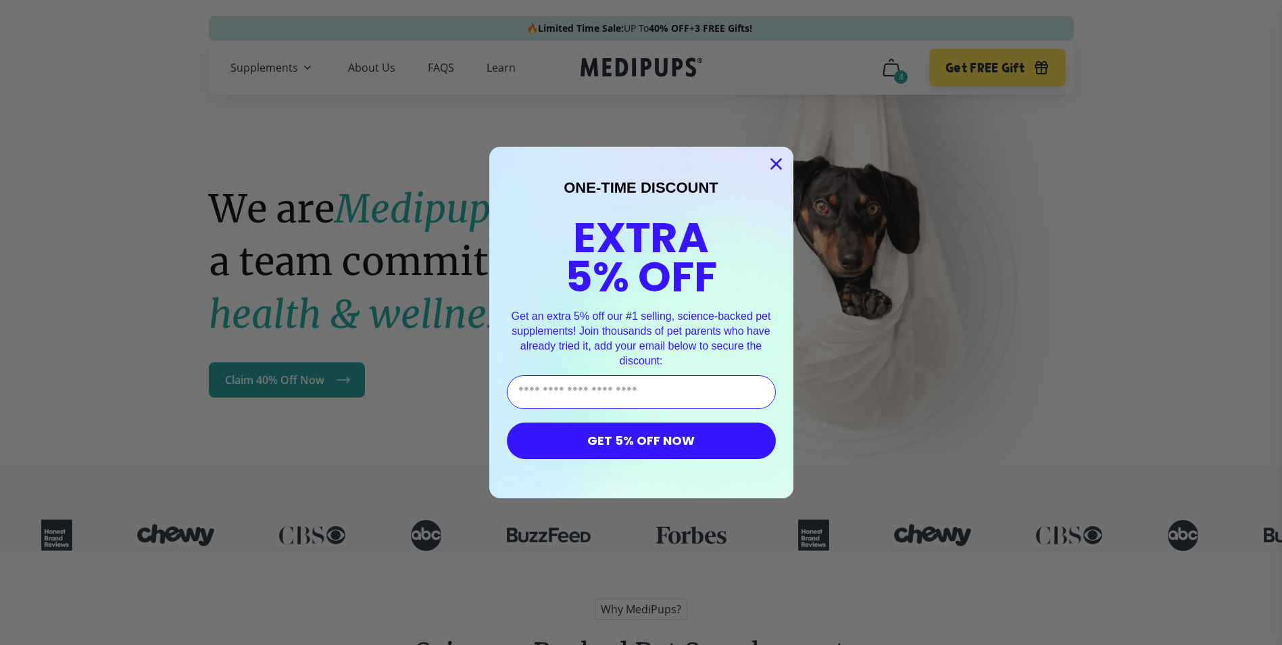
click at [781, 162] on circle "Close dialog" at bounding box center [775, 164] width 22 height 22
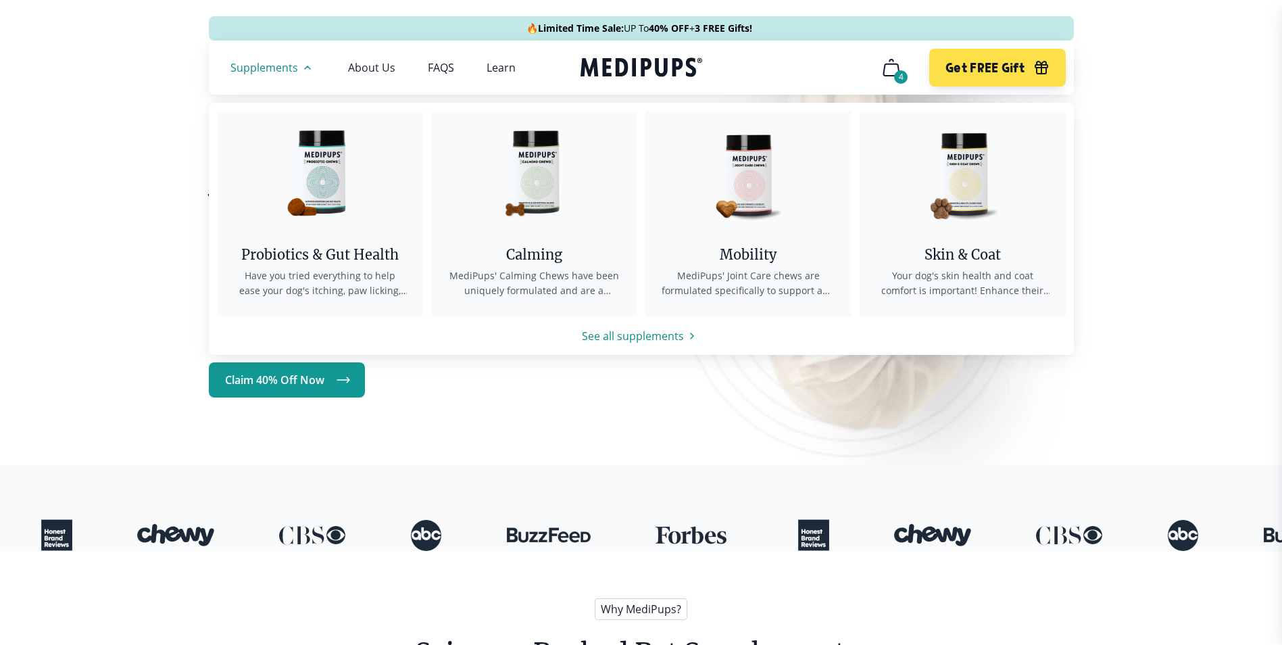
click at [259, 65] on span "Supplements" at bounding box center [264, 68] width 68 height 14
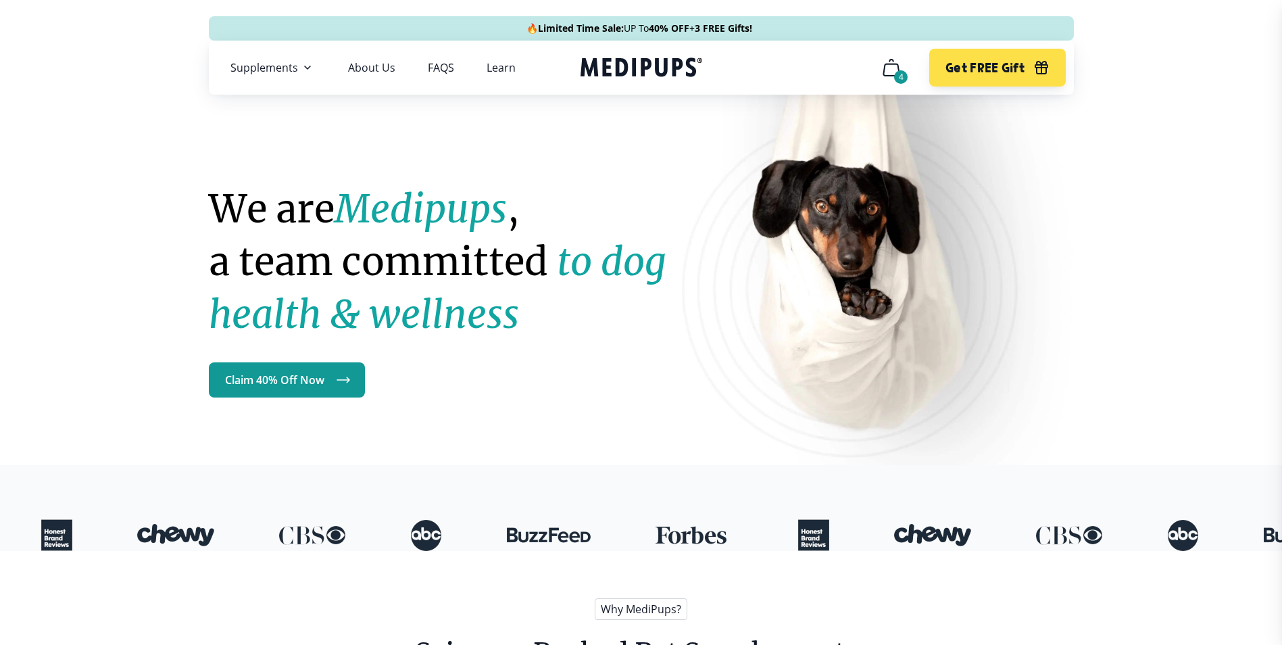
click at [268, 69] on span "Supplements" at bounding box center [264, 68] width 68 height 14
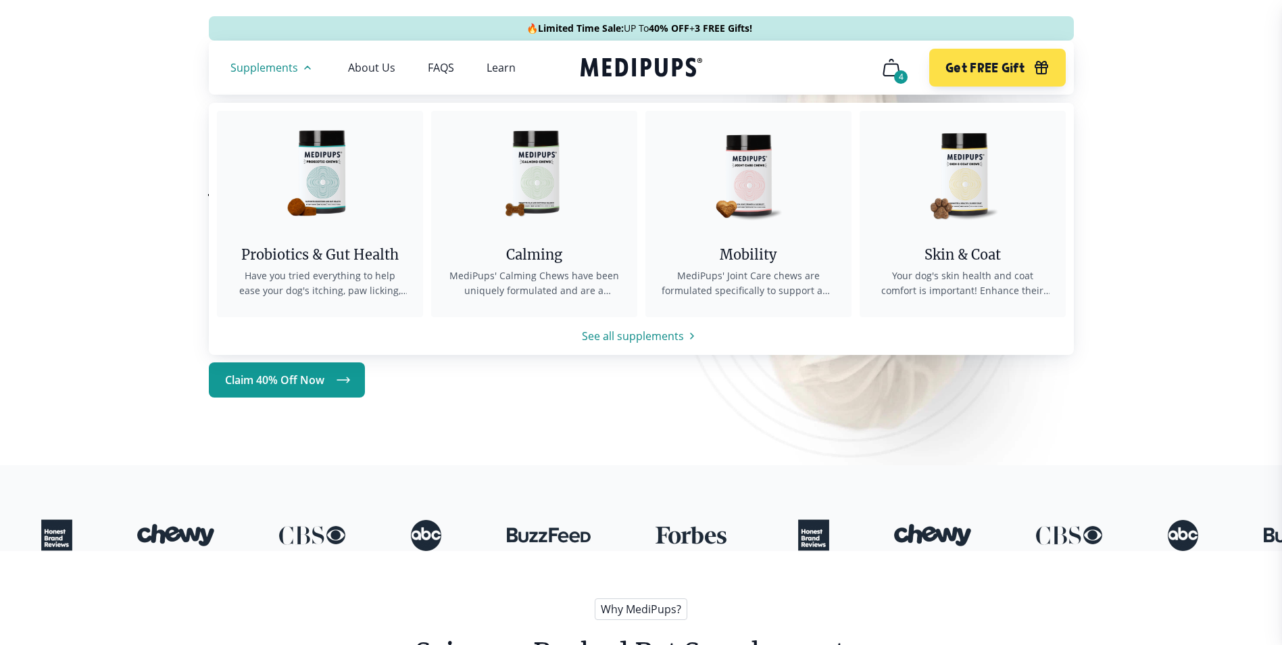
click at [521, 207] on img at bounding box center [534, 172] width 122 height 122
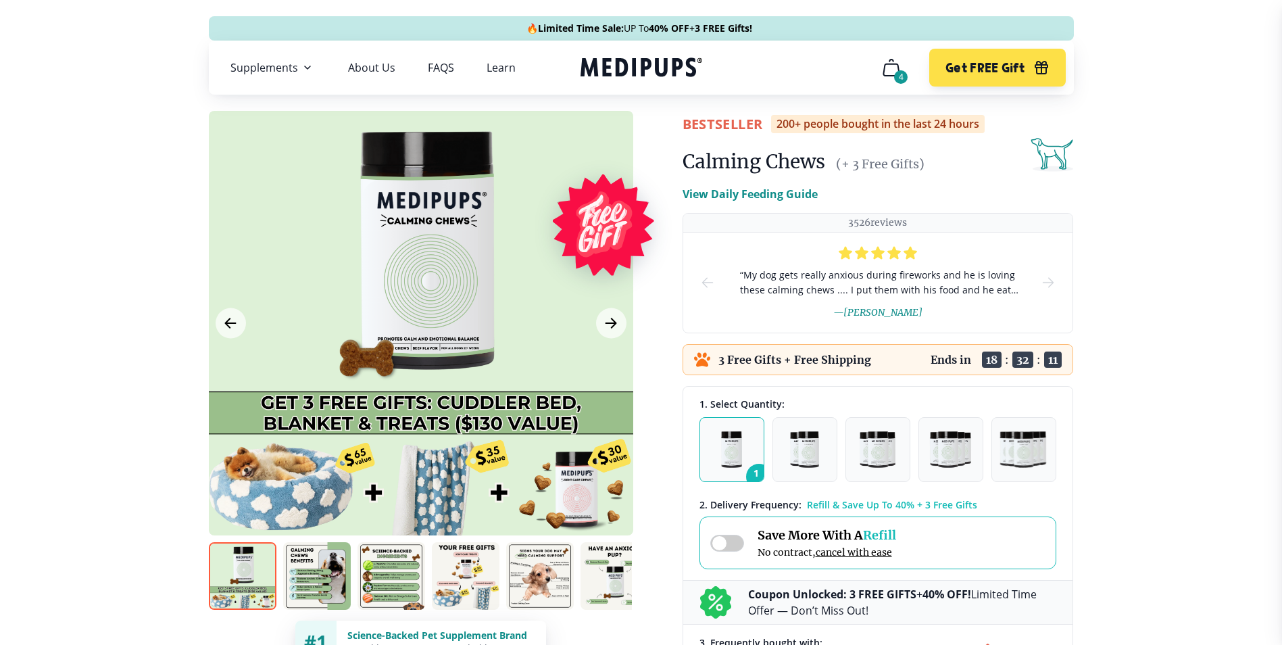
click at [615, 339] on div at bounding box center [421, 323] width 424 height 424
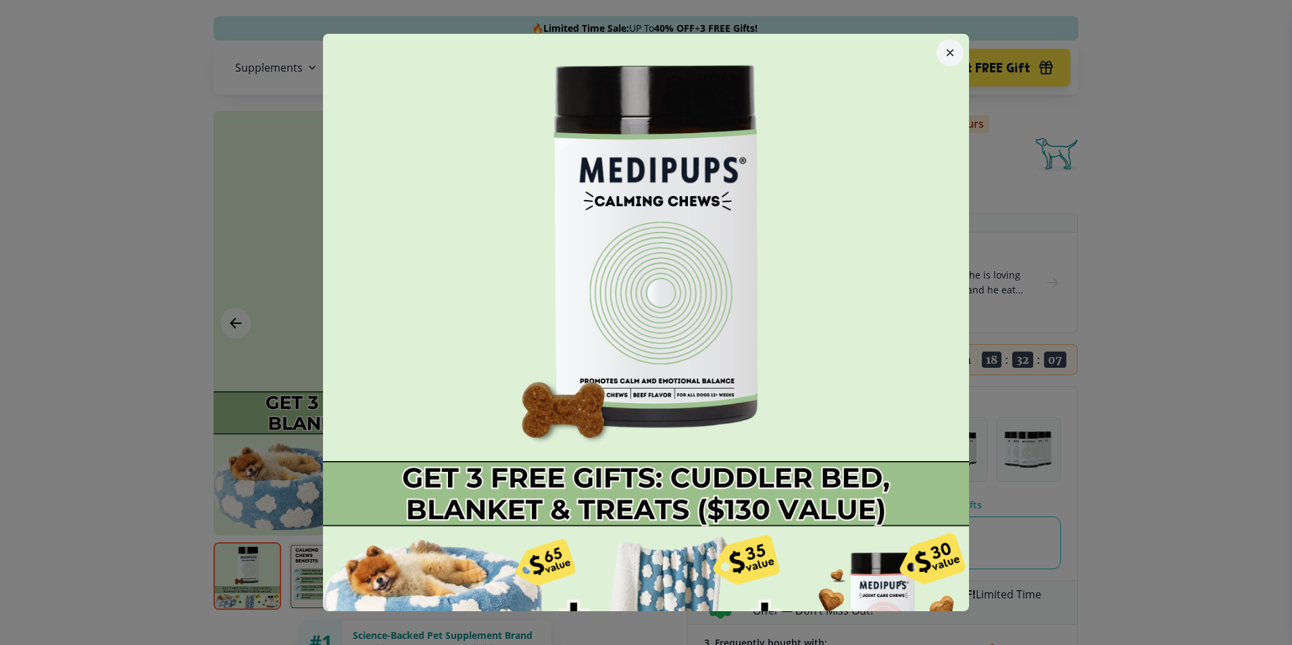
click at [947, 54] on icon "button" at bounding box center [950, 52] width 7 height 7
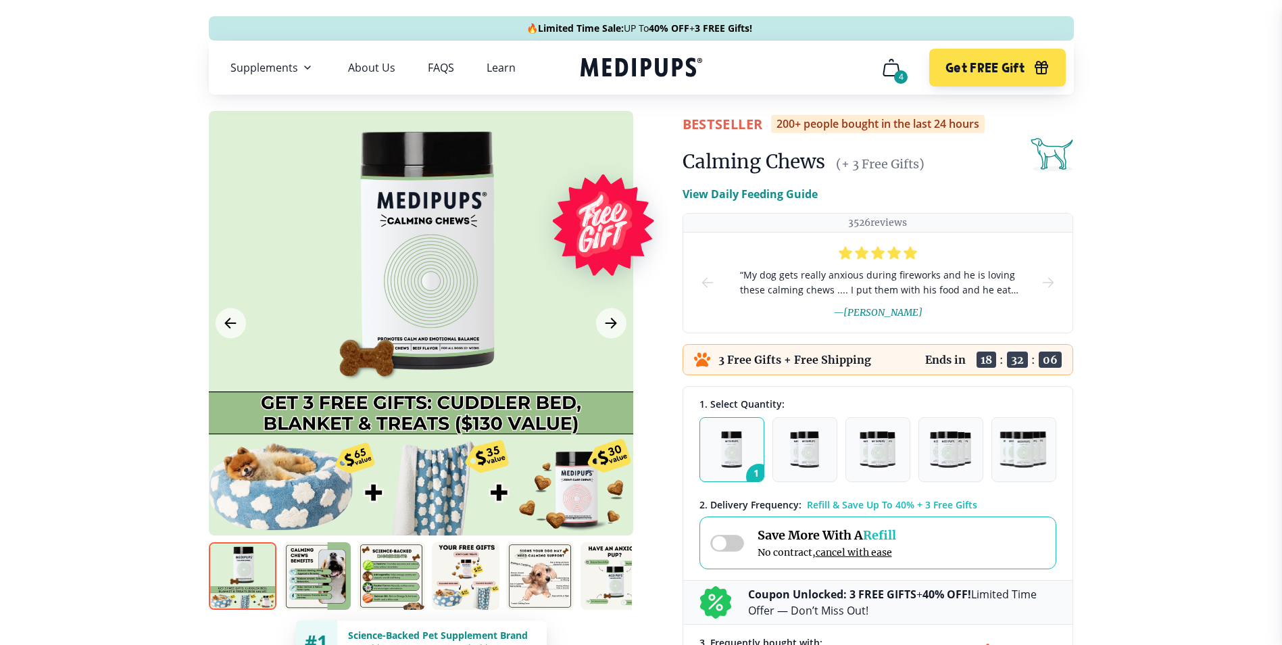
click at [600, 329] on button "Next Image" at bounding box center [611, 323] width 30 height 30
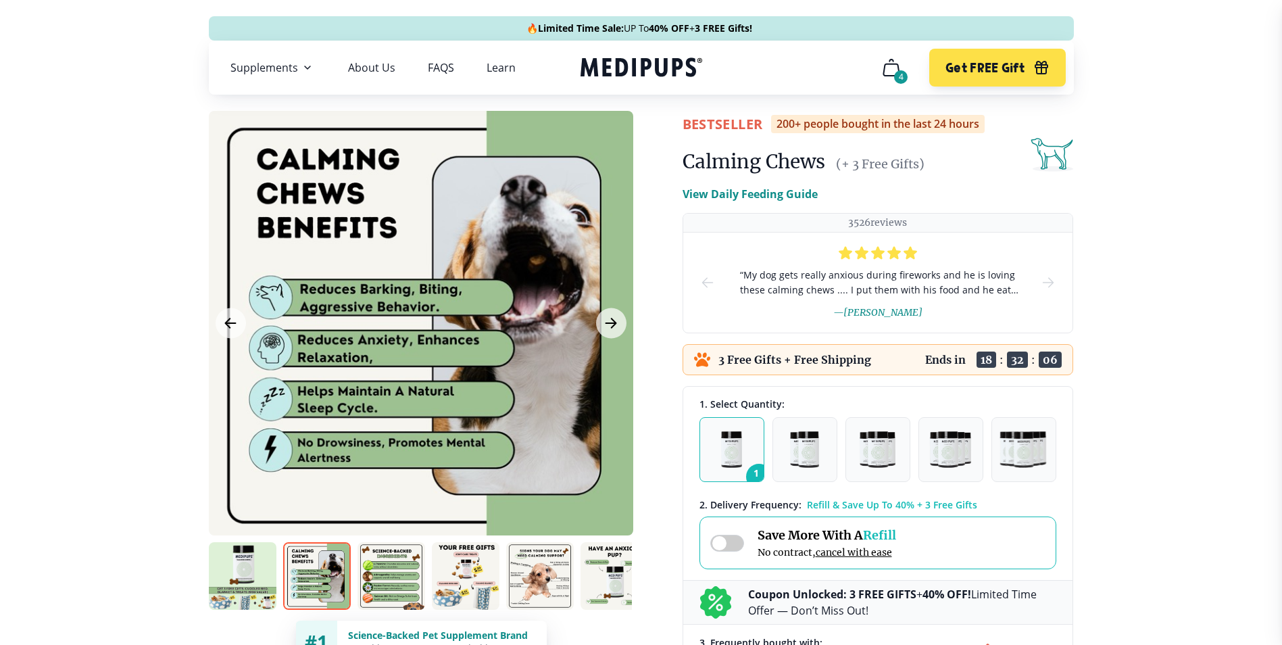
click at [602, 328] on button "Next Image" at bounding box center [611, 323] width 30 height 30
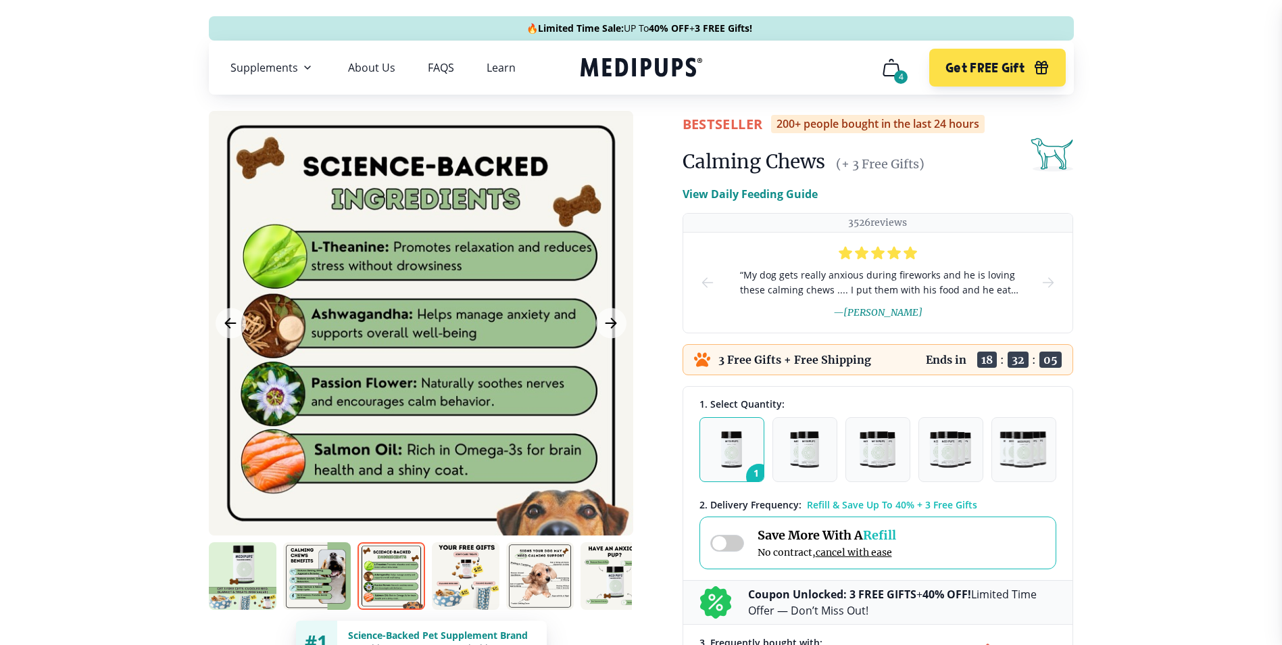
click at [602, 328] on button "Next Image" at bounding box center [611, 323] width 30 height 30
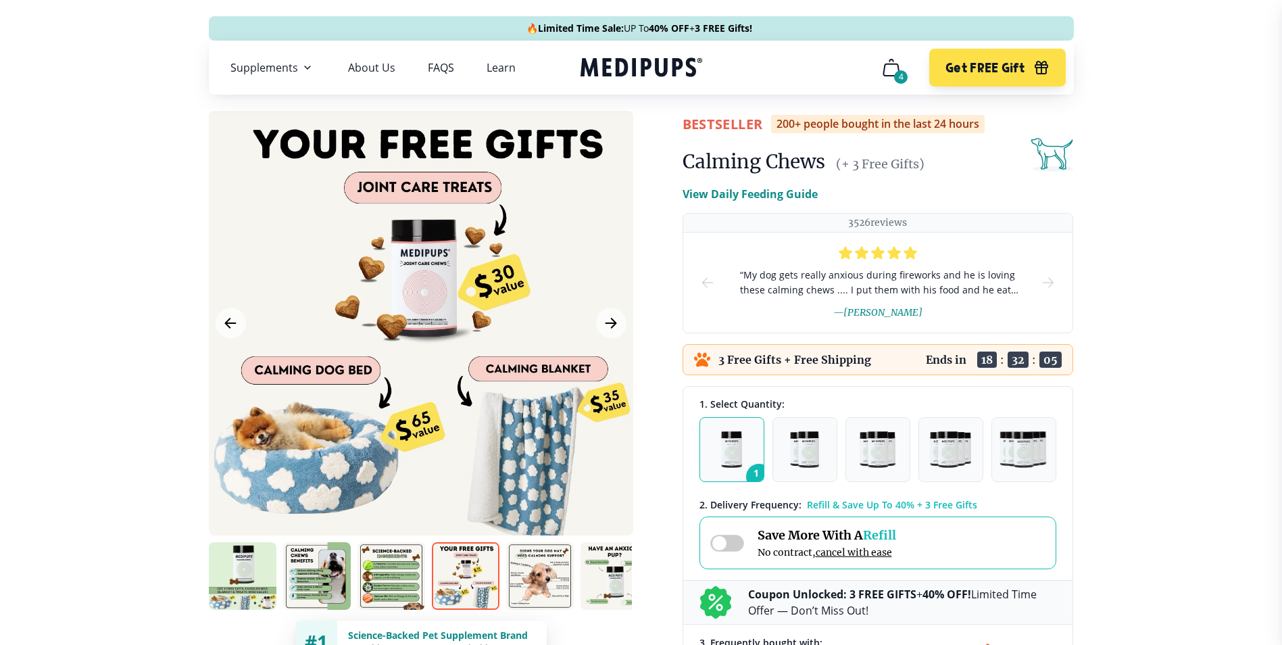
click at [603, 328] on icon "Next Image" at bounding box center [611, 323] width 16 height 17
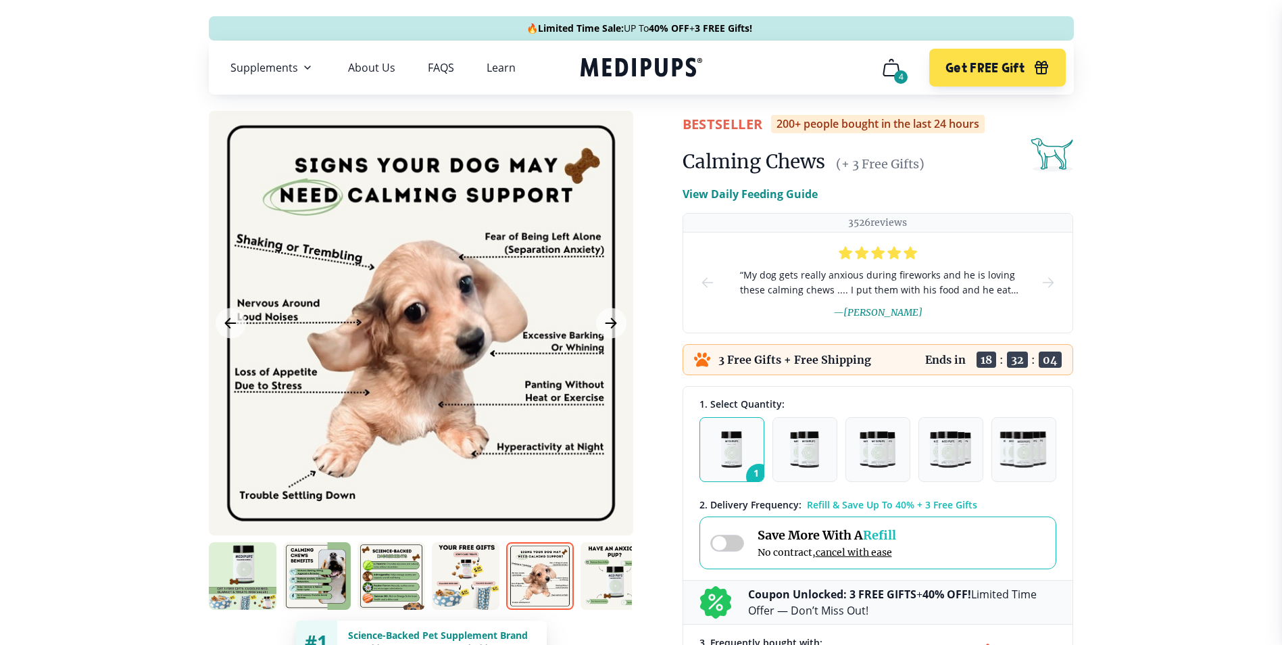
click at [604, 328] on icon "Next Image" at bounding box center [611, 323] width 16 height 17
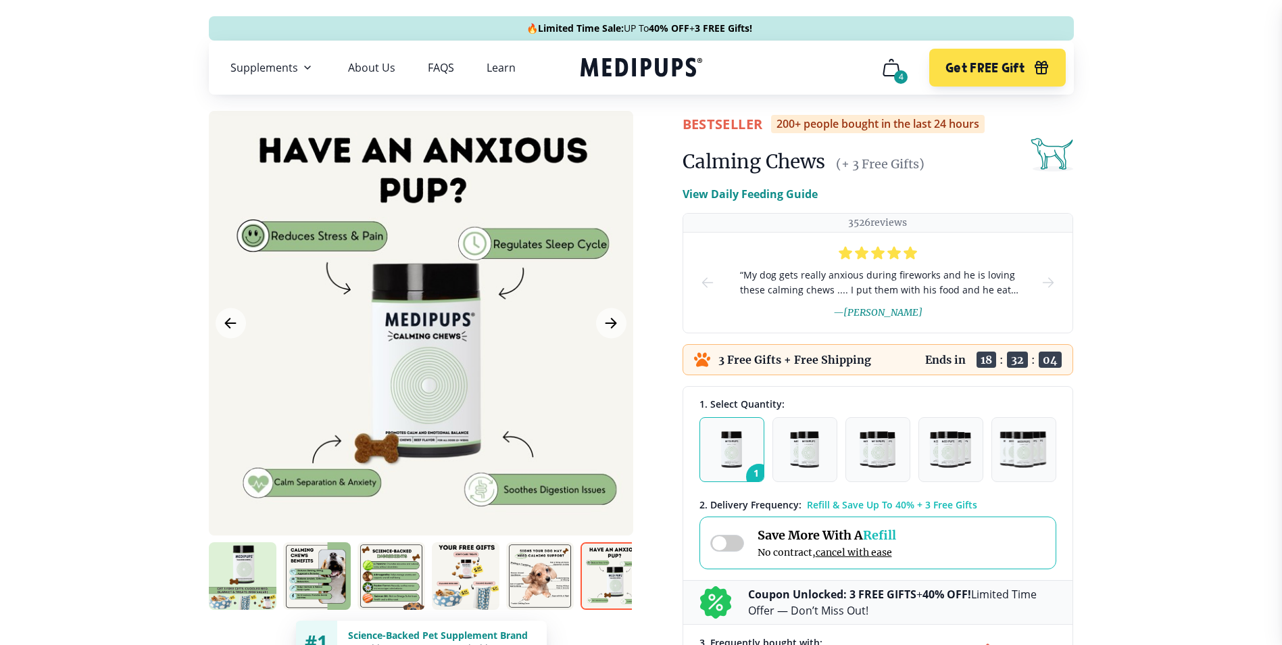
click at [604, 328] on icon "Next Image" at bounding box center [611, 323] width 16 height 17
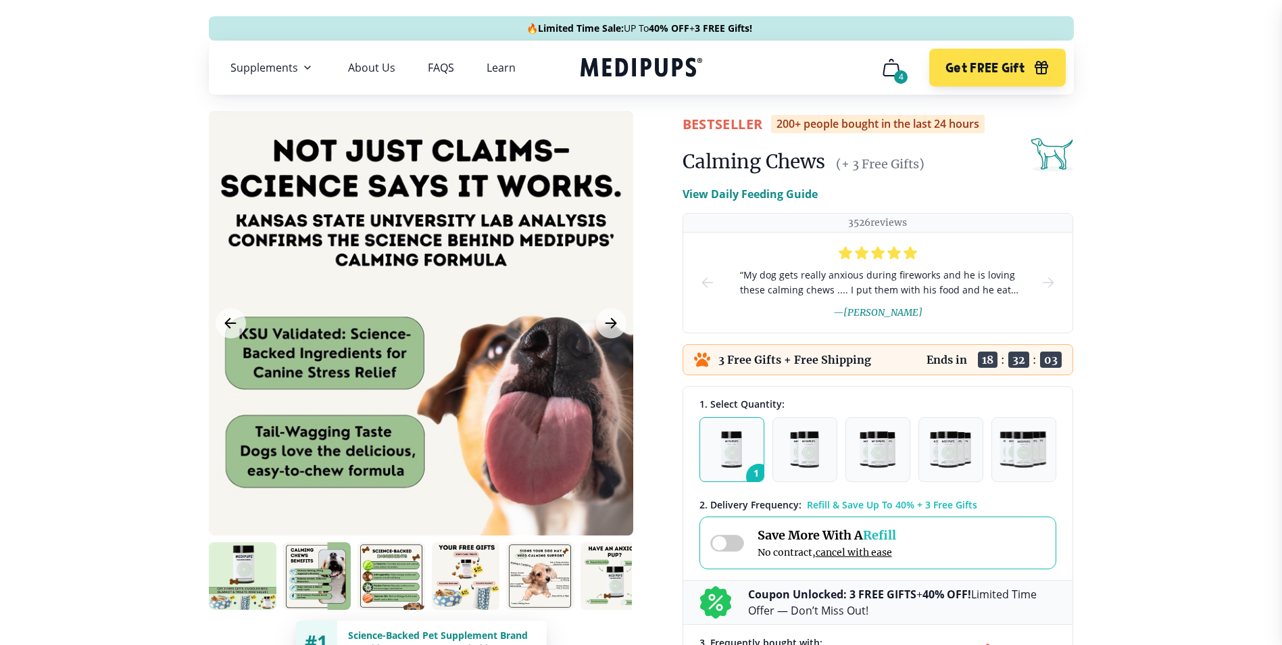
click at [604, 328] on icon "Next Image" at bounding box center [611, 323] width 16 height 17
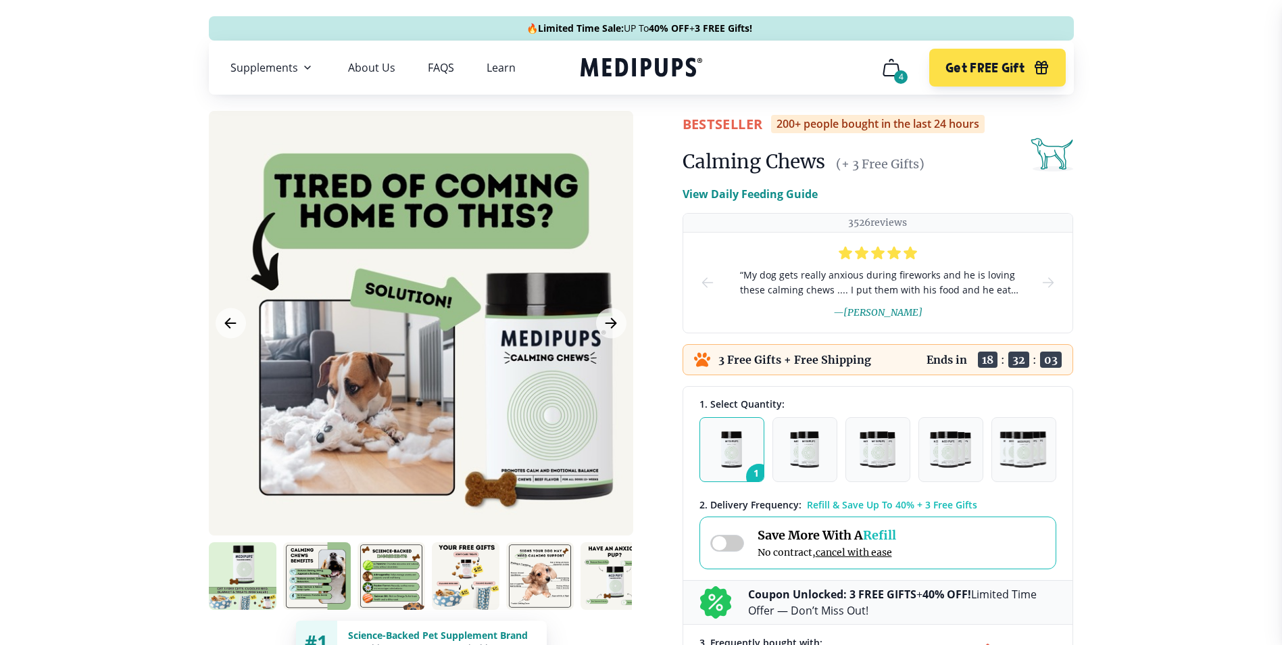
click at [604, 328] on icon "Next Image" at bounding box center [611, 323] width 16 height 17
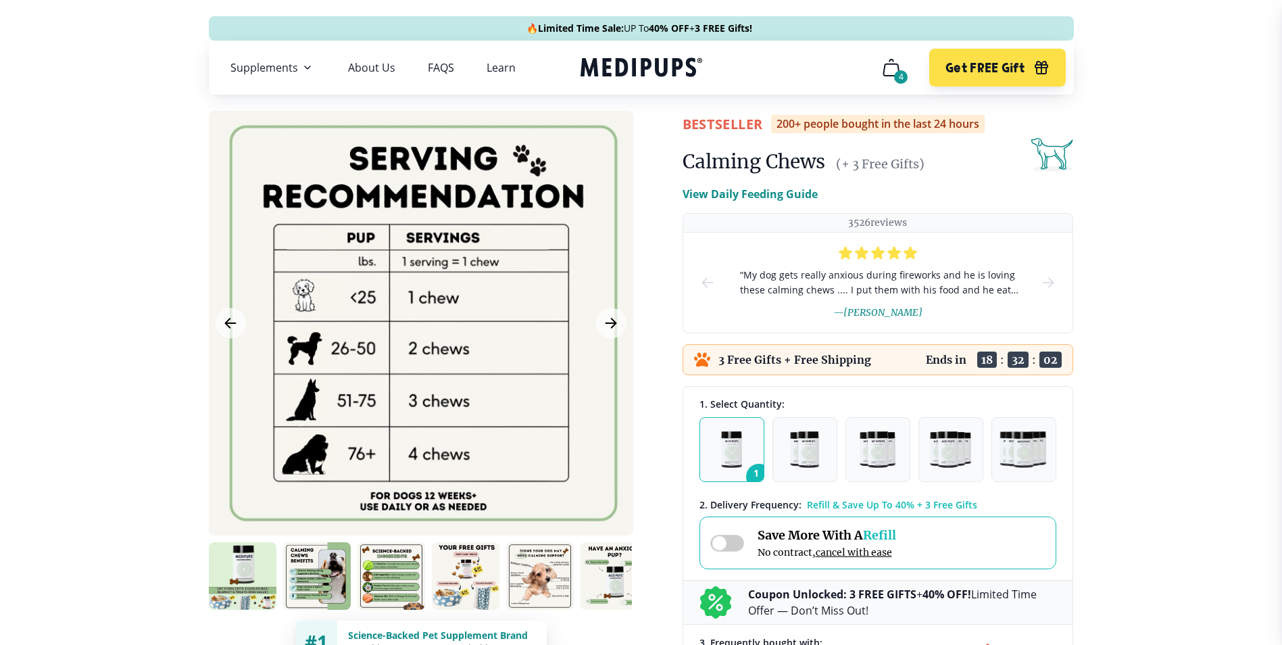
click at [605, 328] on icon "Next Image" at bounding box center [611, 323] width 16 height 17
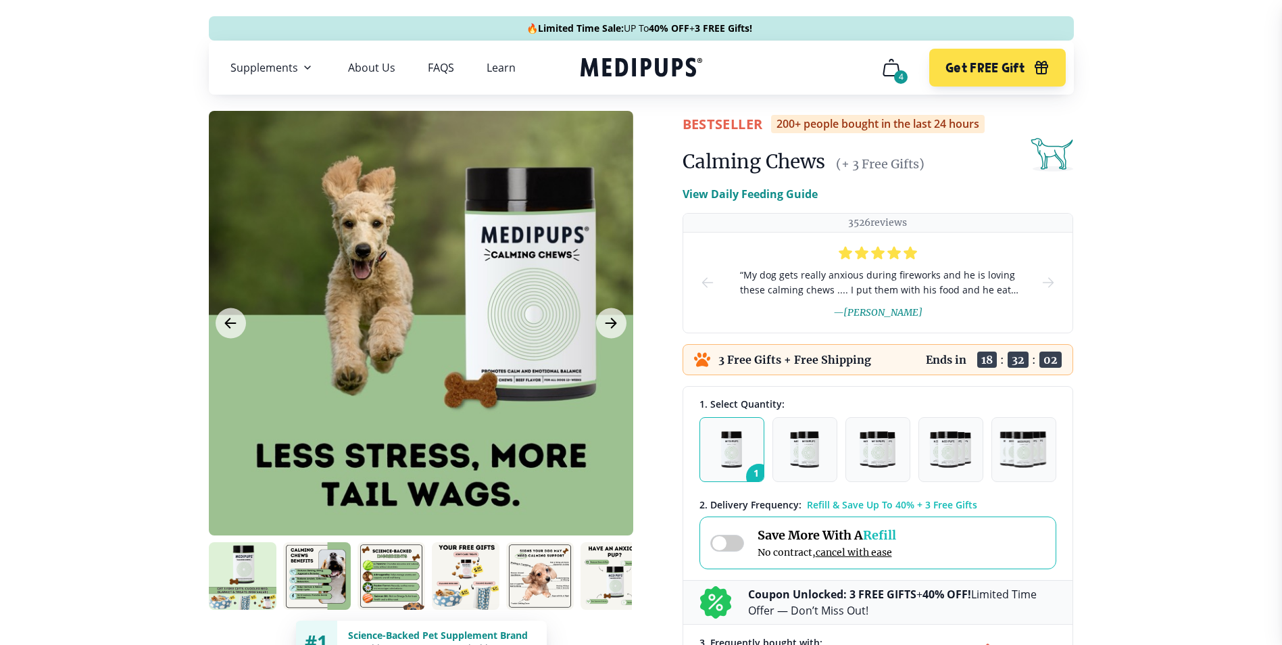
click at [607, 328] on icon "Next Image" at bounding box center [611, 323] width 16 height 17
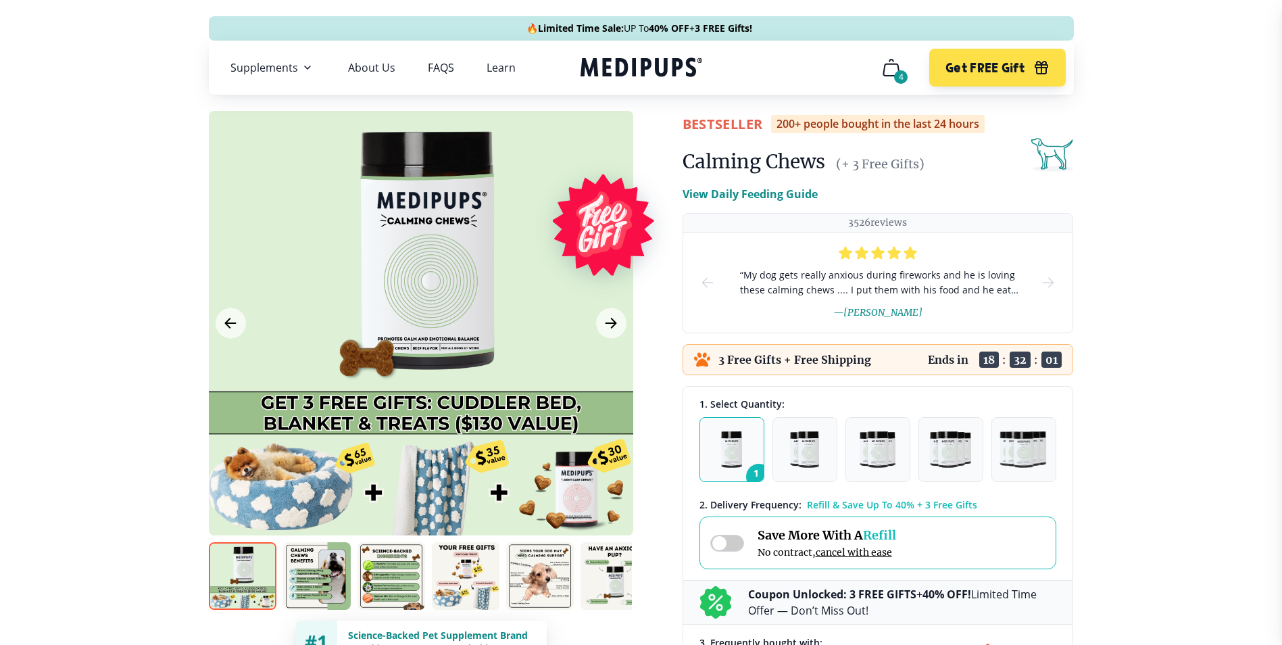
click at [610, 326] on icon "Next Image" at bounding box center [611, 323] width 16 height 17
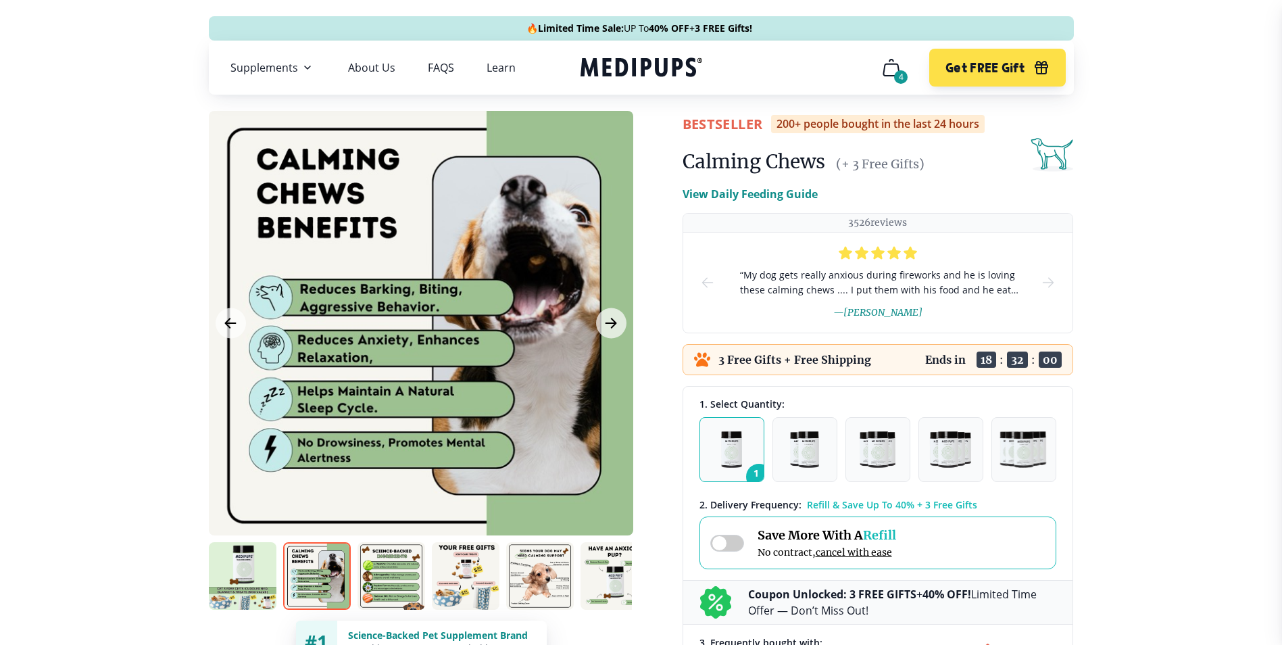
click at [610, 326] on icon "Next Image" at bounding box center [611, 323] width 16 height 17
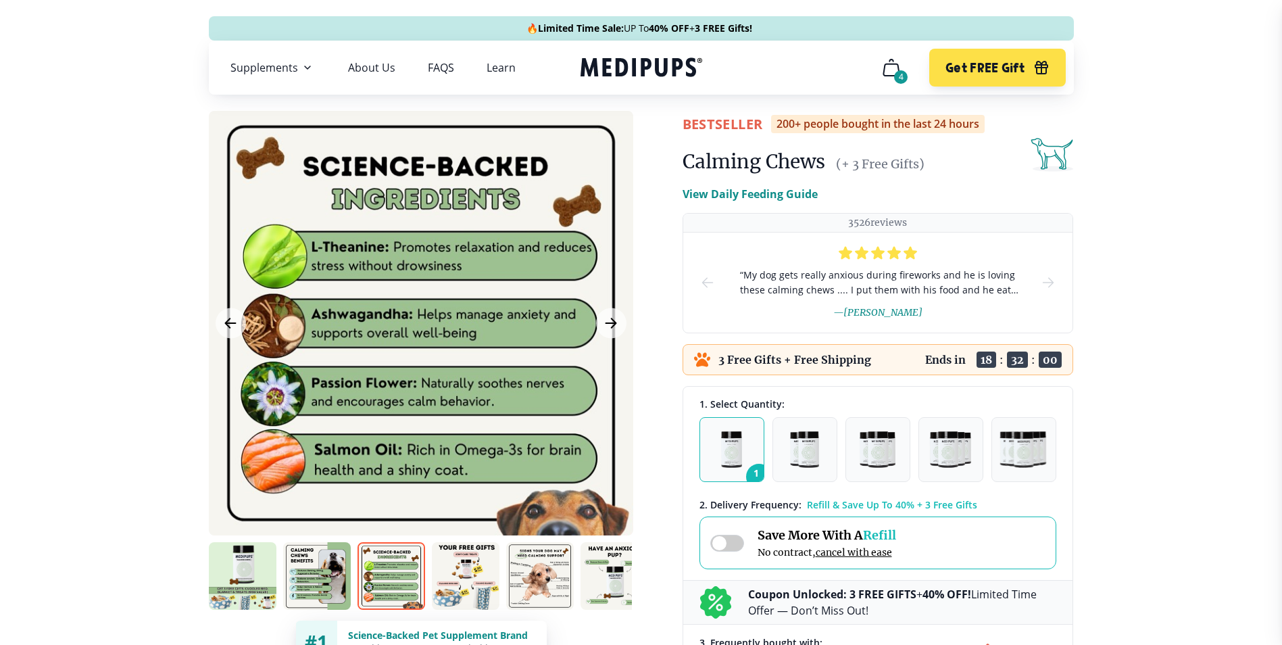
click at [610, 326] on icon "Next Image" at bounding box center [611, 323] width 16 height 17
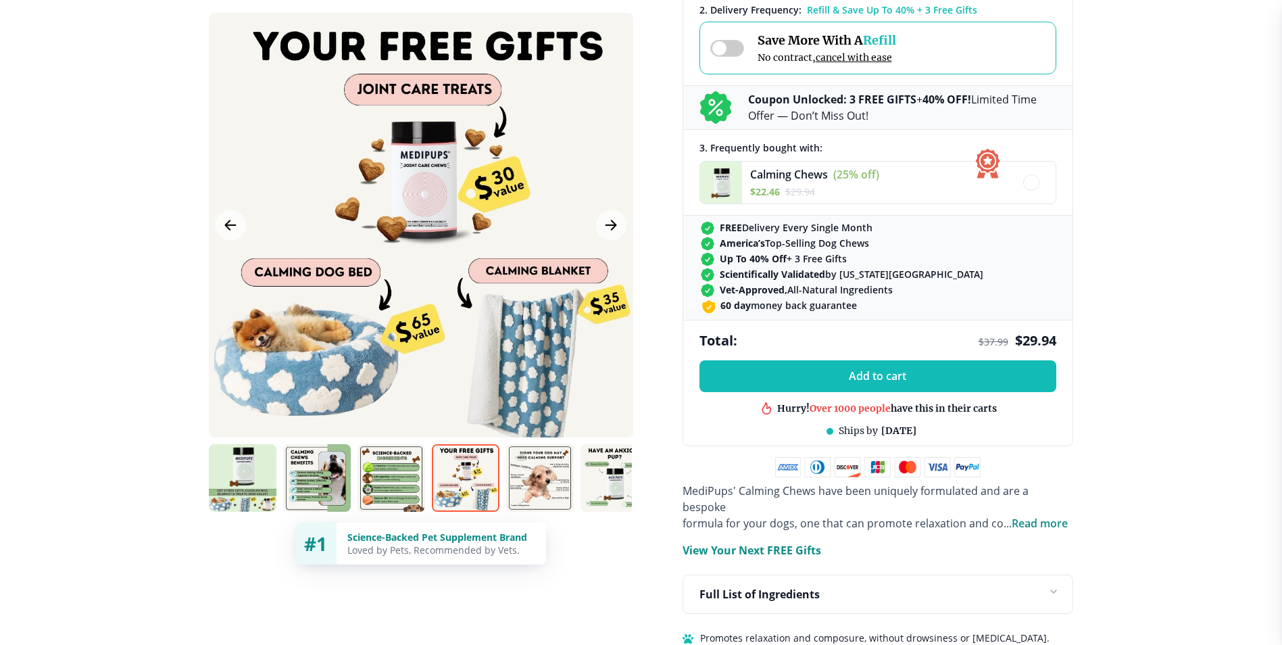
scroll to position [676, 0]
